Goal: Task Accomplishment & Management: Use online tool/utility

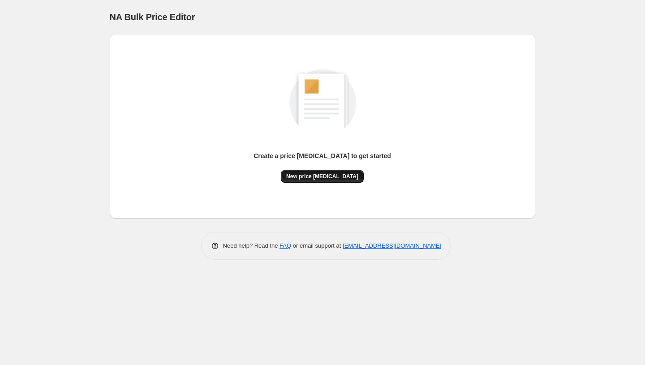
click at [308, 174] on span "New price [MEDICAL_DATA]" at bounding box center [322, 176] width 72 height 7
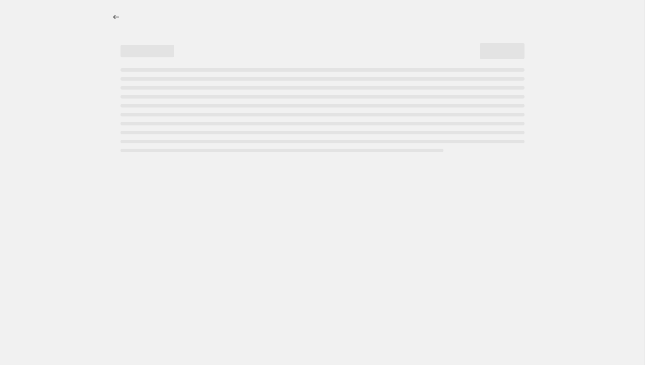
select select "percentage"
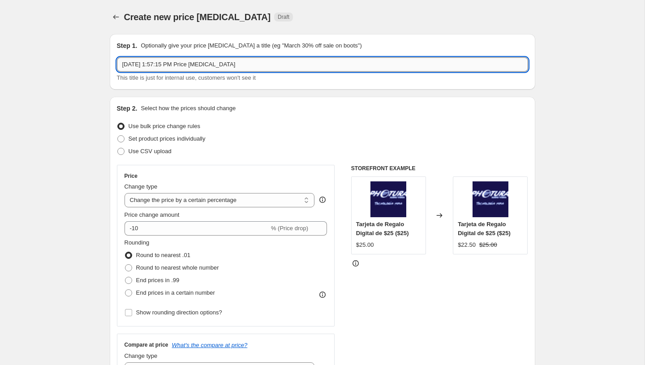
click at [208, 66] on input "[DATE] 1:57:15 PM Price [MEDICAL_DATA]" at bounding box center [322, 64] width 411 height 14
paste input "Cambios de Precios Refrigeradoras-Vitrinas BW"
type input "Cambios de Precios Refrigeradoras-Vitrinas Black Week (Precio Oferta"
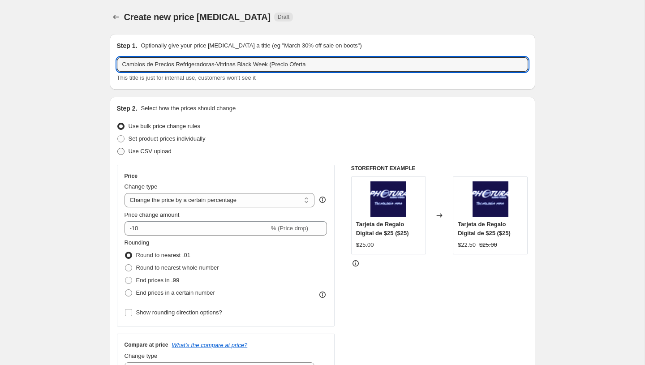
click at [149, 155] on span "Use CSV upload" at bounding box center [150, 151] width 43 height 9
click at [118, 148] on input "Use CSV upload" at bounding box center [117, 148] width 0 height 0
radio input "true"
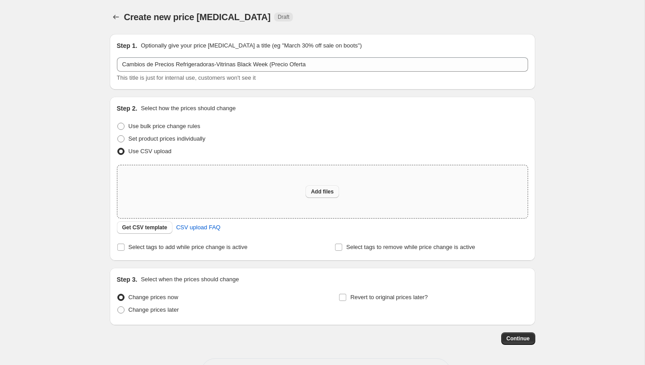
click at [319, 194] on span "Add files" at bounding box center [322, 191] width 23 height 7
type input "C:\fakepath\Cambios de Precios Refrigeradoras-Vitrinas BW.csv"
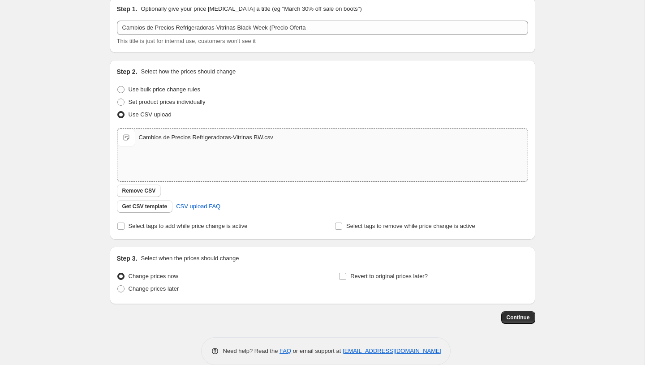
scroll to position [48, 0]
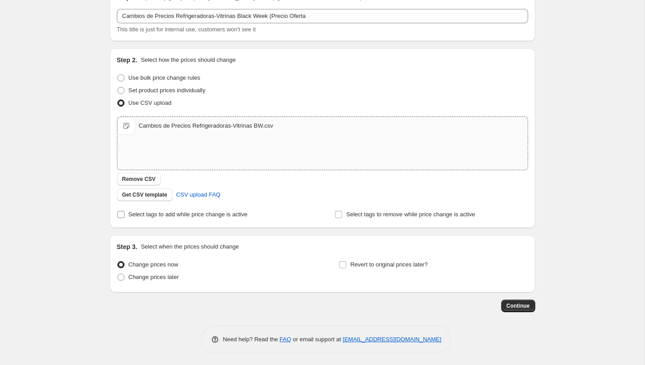
click at [159, 216] on span "Select tags to add while price change is active" at bounding box center [188, 214] width 119 height 7
click at [125, 216] on input "Select tags to add while price change is active" at bounding box center [120, 214] width 7 height 7
checkbox input "true"
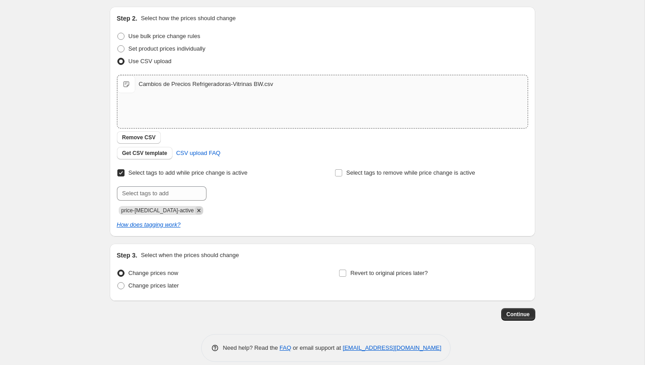
click at [195, 209] on icon "Remove price-change-job-active" at bounding box center [199, 211] width 8 height 8
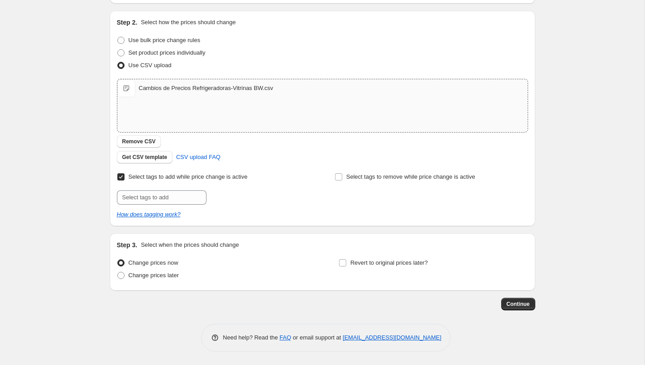
scroll to position [86, 0]
click at [176, 191] on input "text" at bounding box center [162, 197] width 90 height 14
type input "promotag black"
click at [224, 198] on b "Add" at bounding box center [219, 197] width 10 height 6
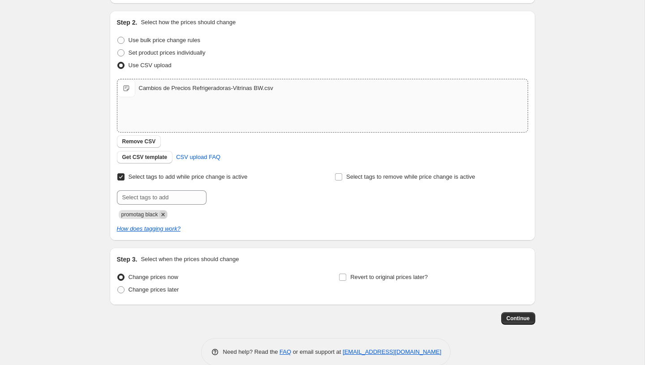
click at [164, 215] on icon "Remove promotag black" at bounding box center [162, 214] width 3 height 3
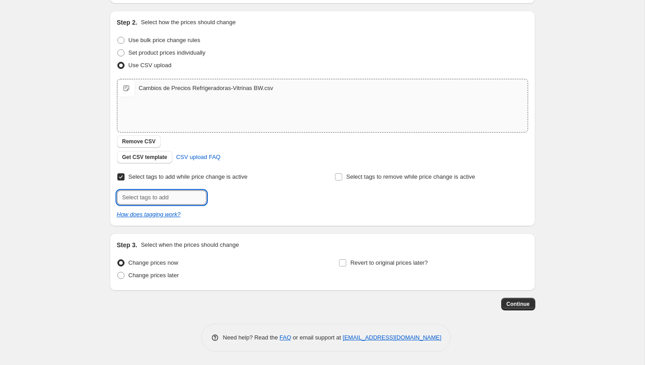
click at [153, 195] on input "text" at bounding box center [162, 197] width 90 height 14
type input "p"
paste input "PromoTag Black Week Interno - Empieza el 29 de Septiembre Termina el 6 de Octub…"
type input "PromoTag Black Week Interno - Empieza el 29 de Septiembre Termina el 6 de Octub…"
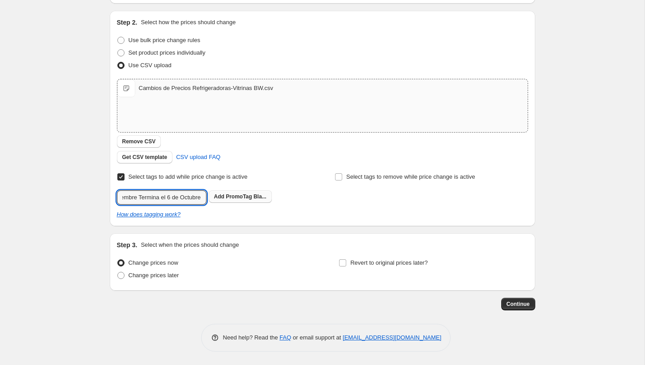
scroll to position [0, 0]
click at [227, 198] on span "PromoTag Bla..." at bounding box center [246, 197] width 40 height 6
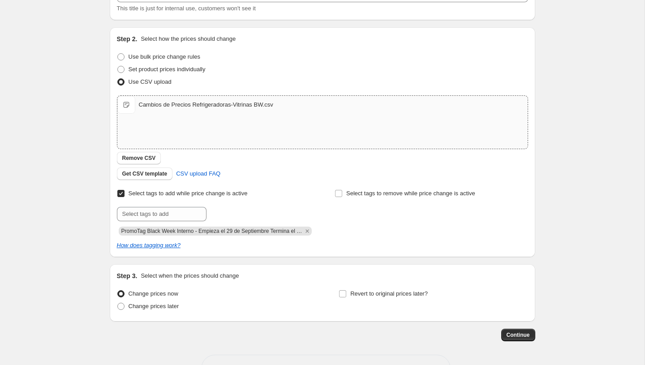
scroll to position [100, 0]
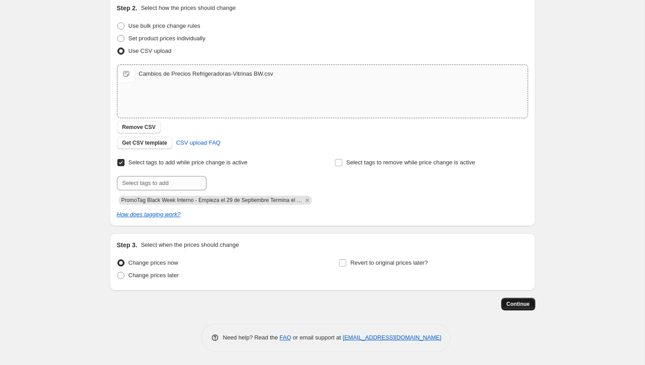
click at [511, 303] on span "Continue" at bounding box center [518, 304] width 23 height 7
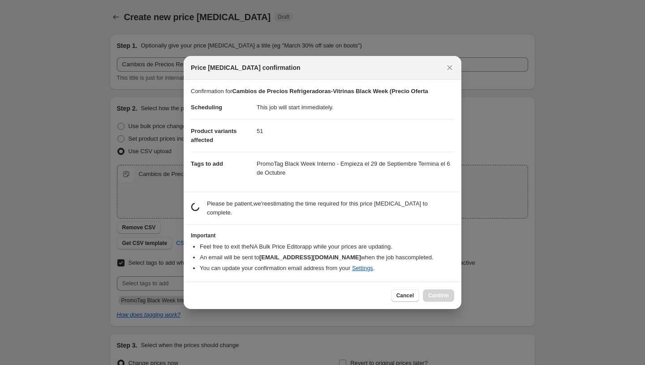
scroll to position [0, 0]
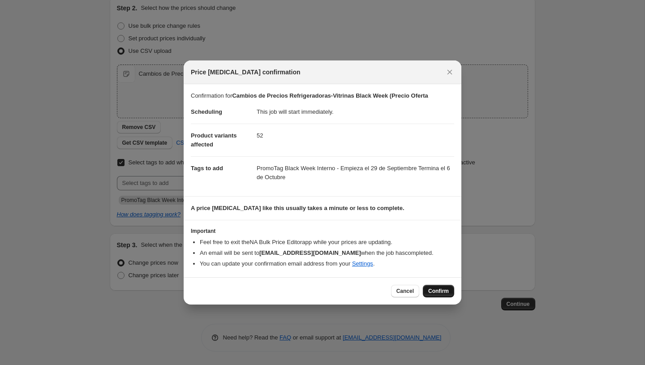
click at [434, 292] on span "Confirm" at bounding box center [438, 291] width 21 height 7
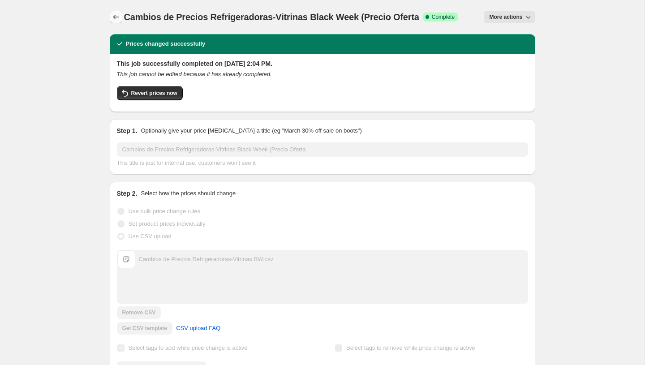
click at [116, 13] on icon "Price change jobs" at bounding box center [116, 17] width 9 height 9
